Goal: Task Accomplishment & Management: Manage account settings

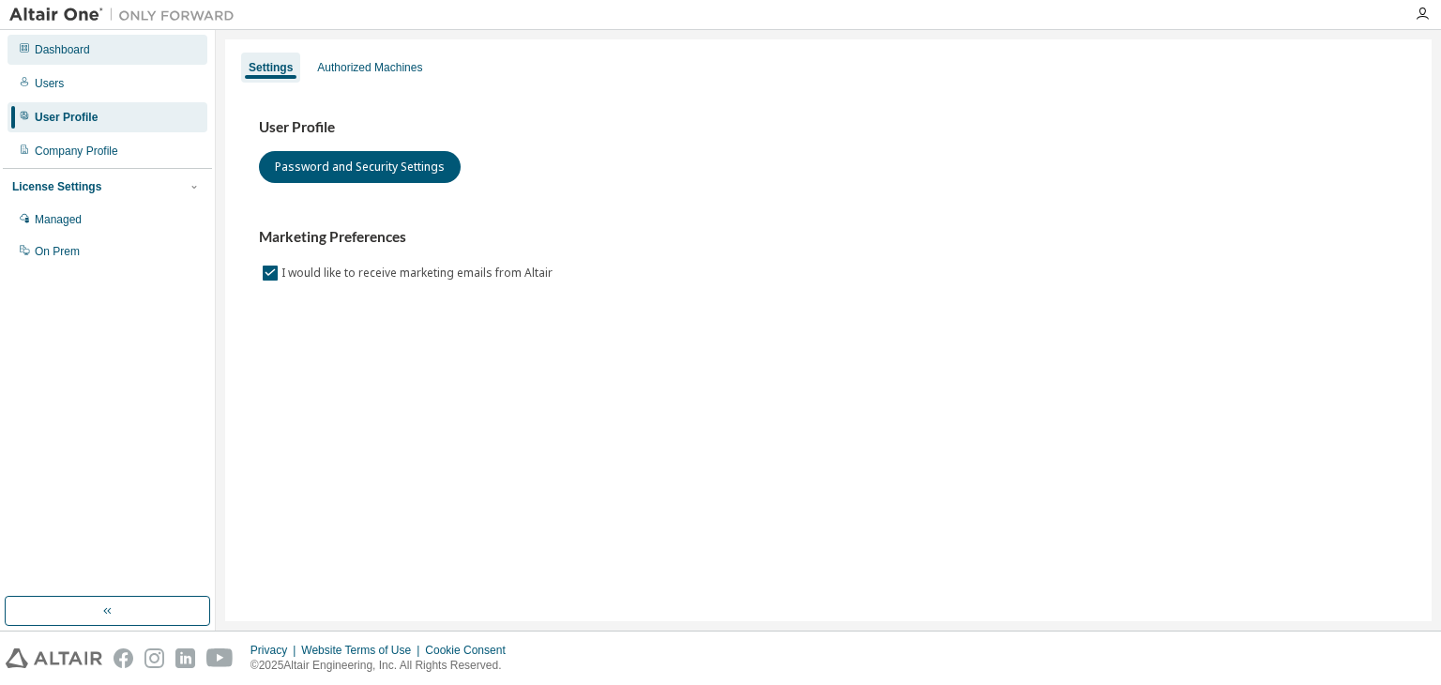
click at [144, 57] on div "Dashboard" at bounding box center [108, 50] width 200 height 30
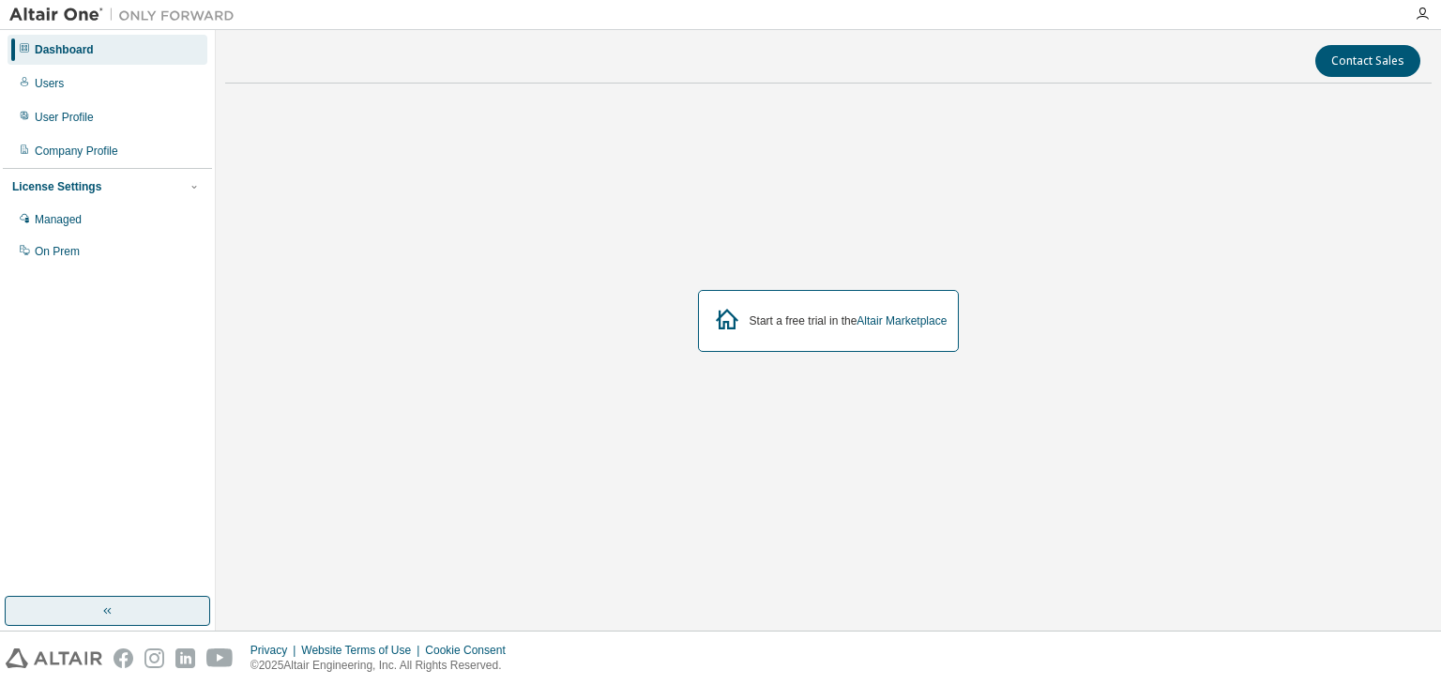
click at [130, 602] on button "button" at bounding box center [107, 611] width 205 height 30
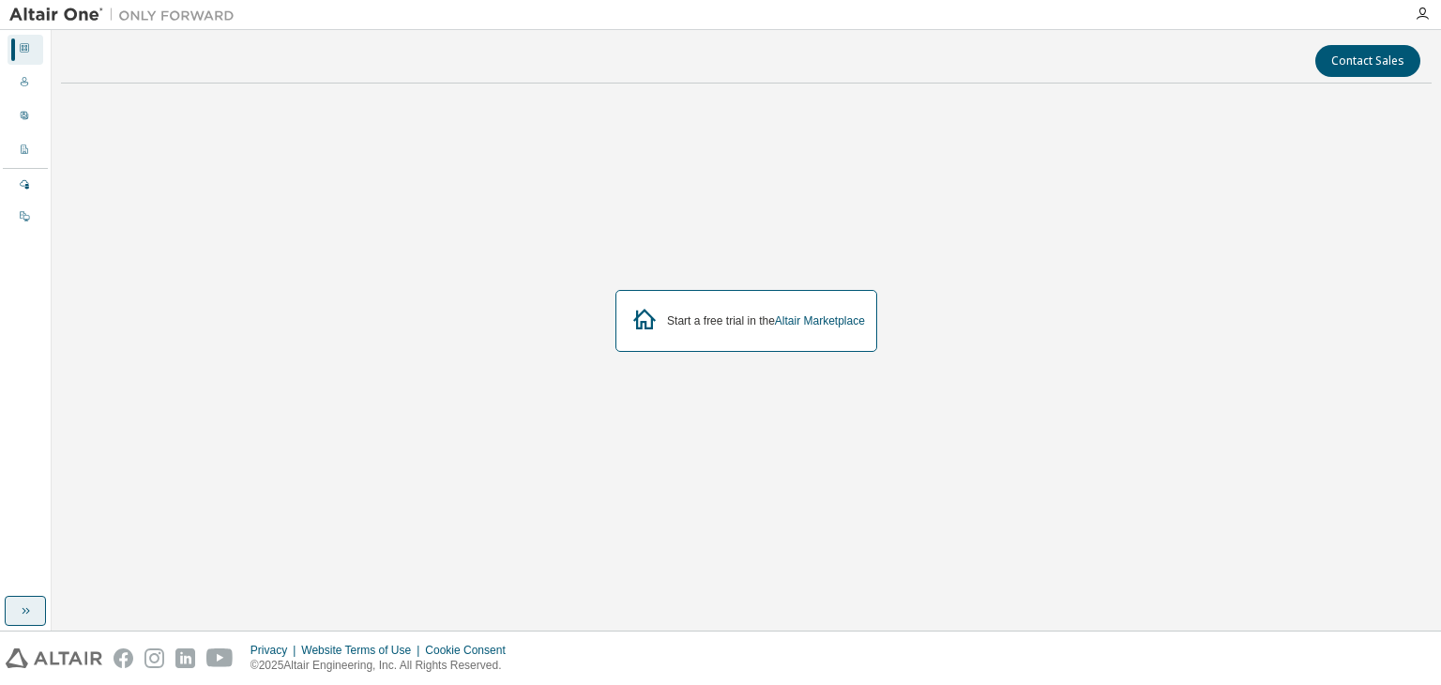
click at [27, 608] on icon "button" at bounding box center [25, 610] width 15 height 15
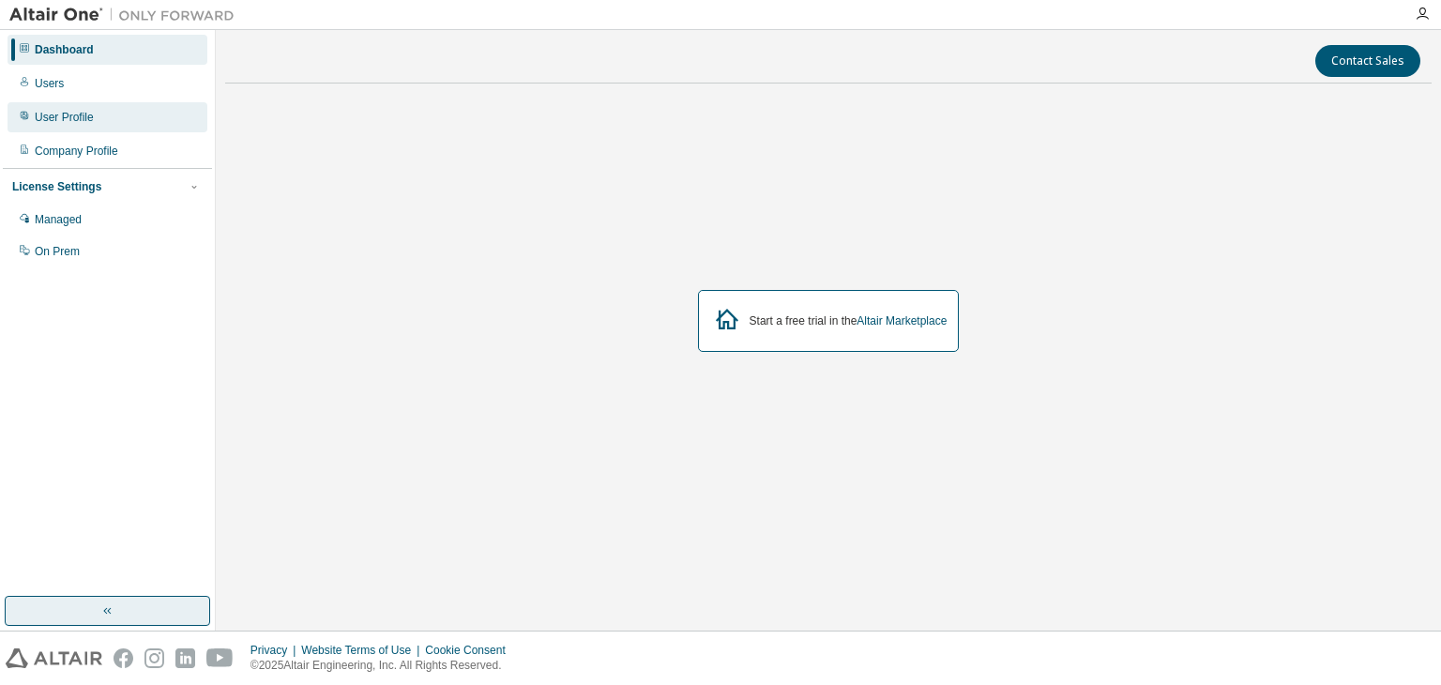
click at [55, 117] on div "User Profile" at bounding box center [64, 117] width 59 height 15
